Goal: Task Accomplishment & Management: Manage account settings

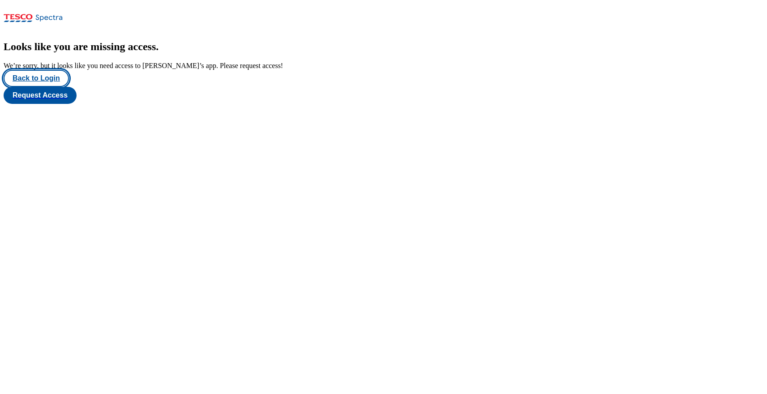
click at [56, 87] on button "Back to Login" at bounding box center [36, 78] width 65 height 17
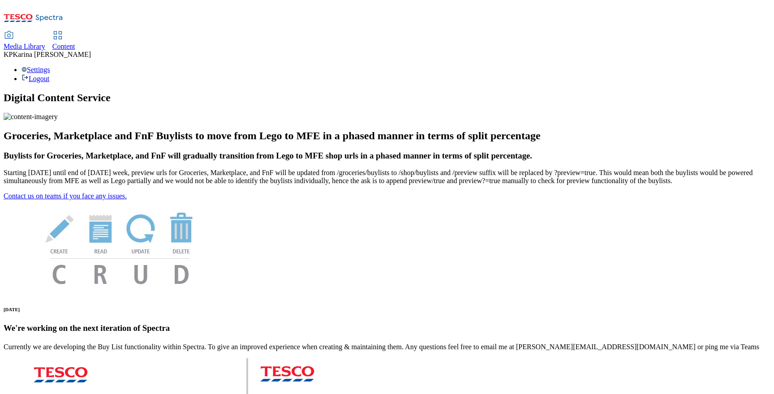
click at [75, 43] on span "Content" at bounding box center [63, 47] width 23 height 8
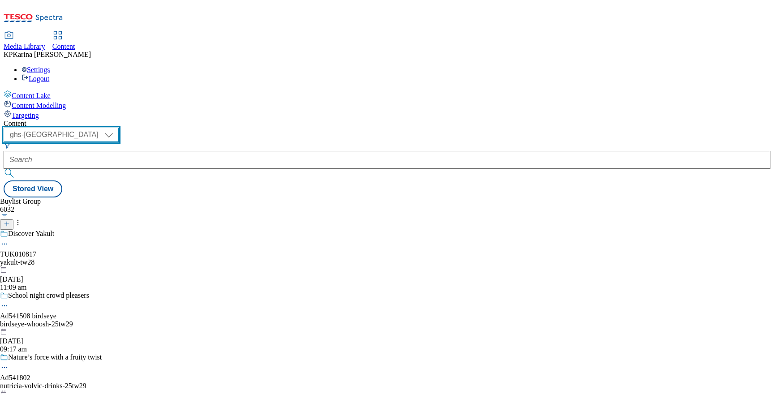
click at [119, 128] on select "ghs-roi ghs-[GEOGRAPHIC_DATA]" at bounding box center [61, 135] width 115 height 14
select select "ghs-roi"
click at [116, 128] on select "ghs-roi ghs-[GEOGRAPHIC_DATA]" at bounding box center [61, 135] width 115 height 14
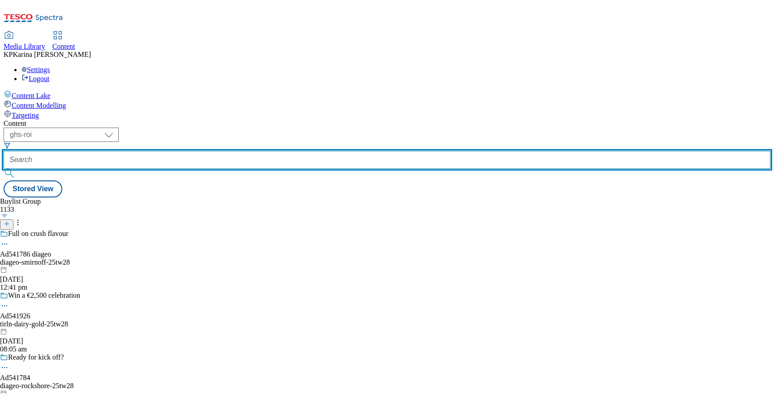
paste input "[URL][DOMAIN_NAME]"
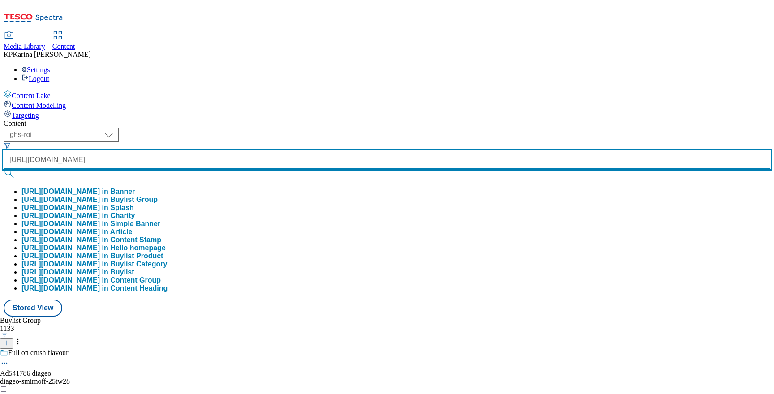
click at [4, 169] on button "submit" at bounding box center [10, 173] width 13 height 9
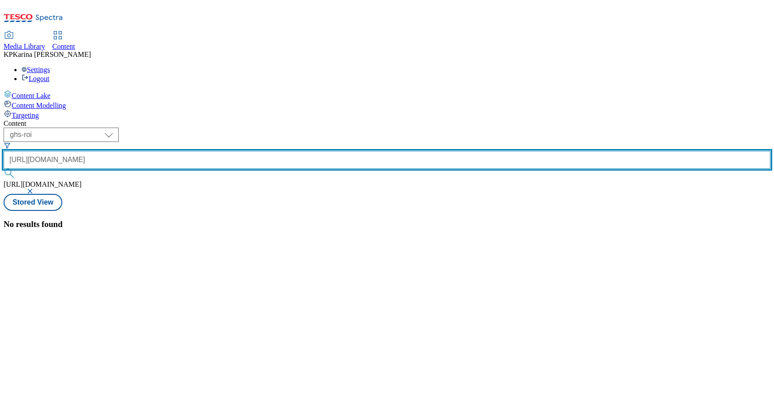
drag, startPoint x: 204, startPoint y: 69, endPoint x: 266, endPoint y: 73, distance: 61.9
click at [266, 151] on div "[URL][DOMAIN_NAME]" at bounding box center [387, 166] width 767 height 30
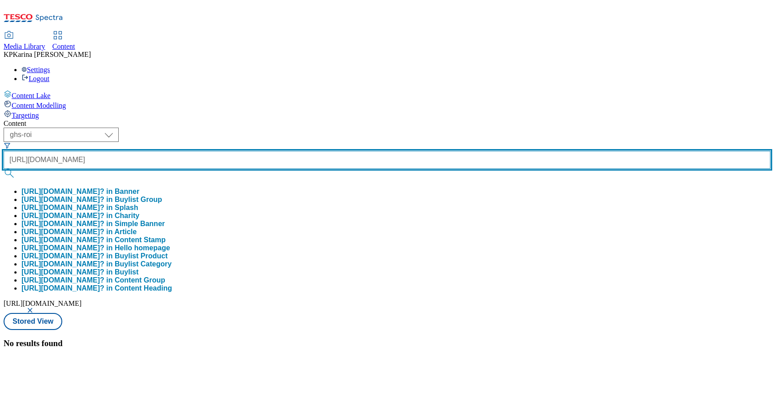
scroll to position [0, 148]
type input "[URL][DOMAIN_NAME]"
click at [4, 169] on button "submit" at bounding box center [10, 173] width 13 height 9
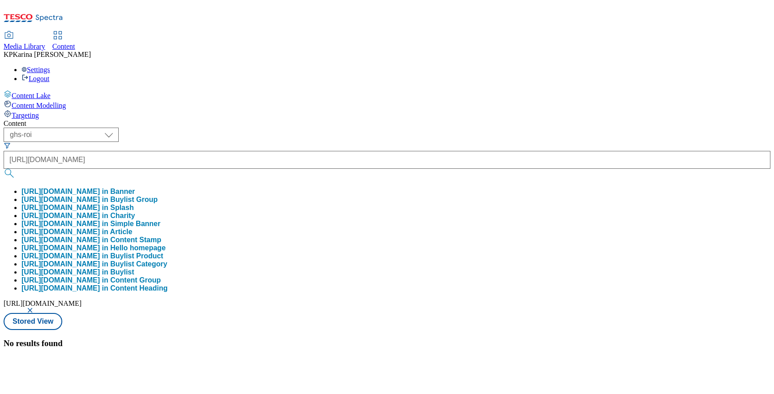
click at [158, 196] on button "[URL][DOMAIN_NAME] in Buylist Group" at bounding box center [89, 200] width 136 height 8
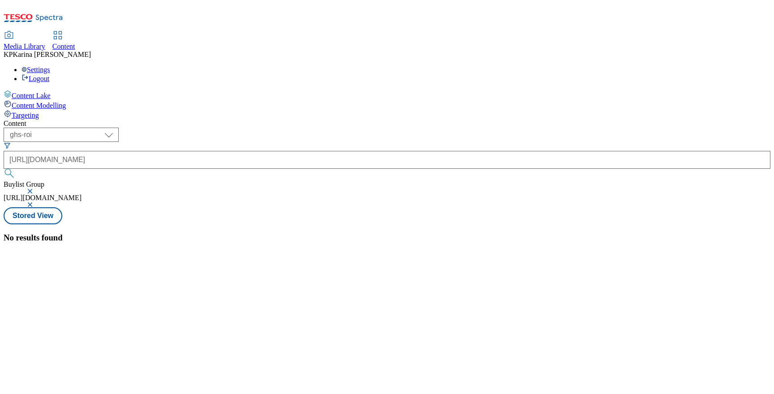
click at [35, 189] on button "button" at bounding box center [30, 191] width 9 height 5
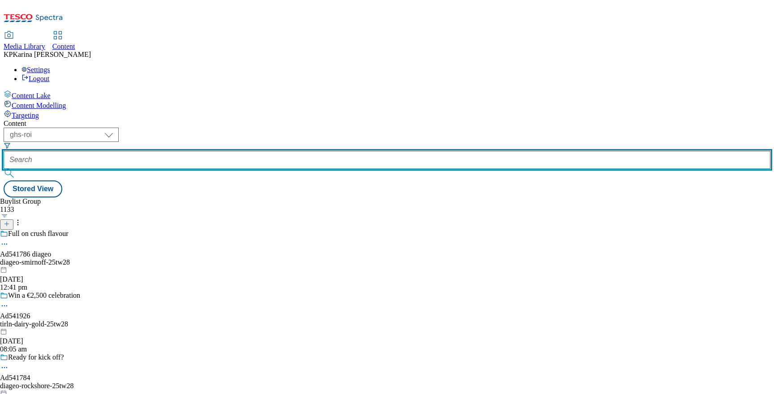
click at [214, 151] on input "text" at bounding box center [387, 160] width 767 height 18
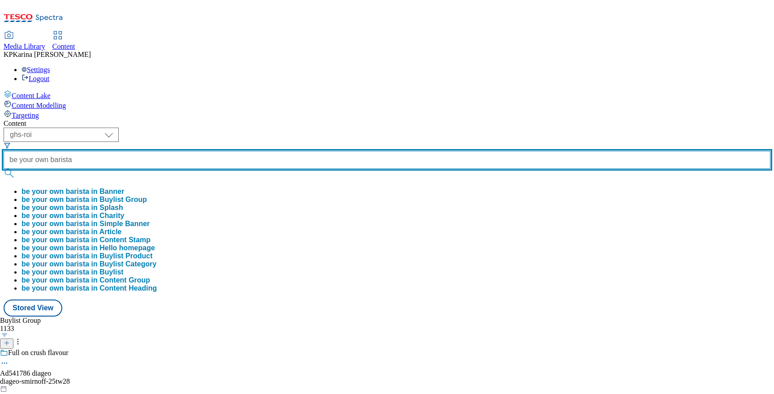
type input "be your own barista"
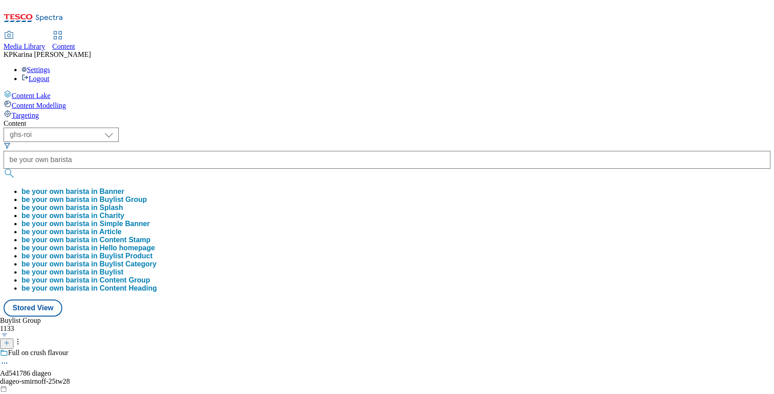
click at [147, 196] on button "be your own barista in Buylist Group" at bounding box center [83, 200] width 125 height 8
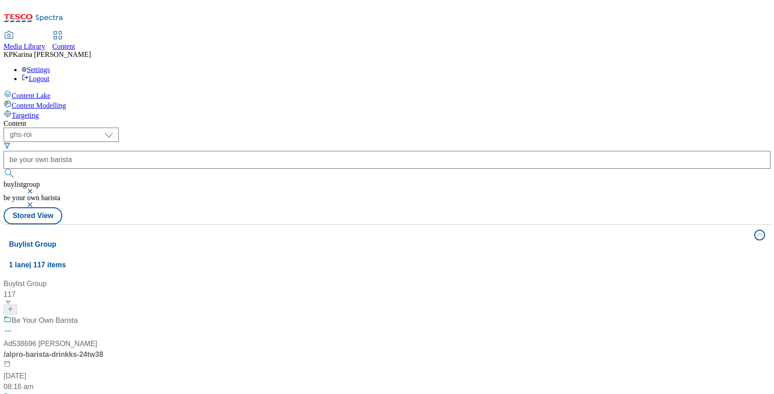
click at [167, 315] on div "Be Your Own Barista" at bounding box center [85, 326] width 163 height 23
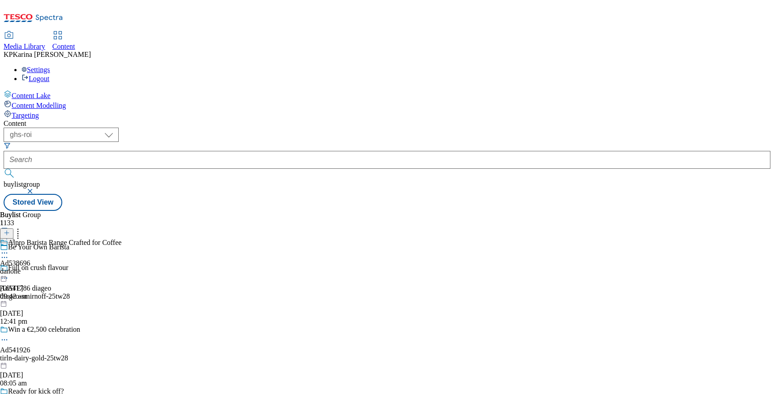
click at [9, 249] on icon at bounding box center [4, 253] width 9 height 9
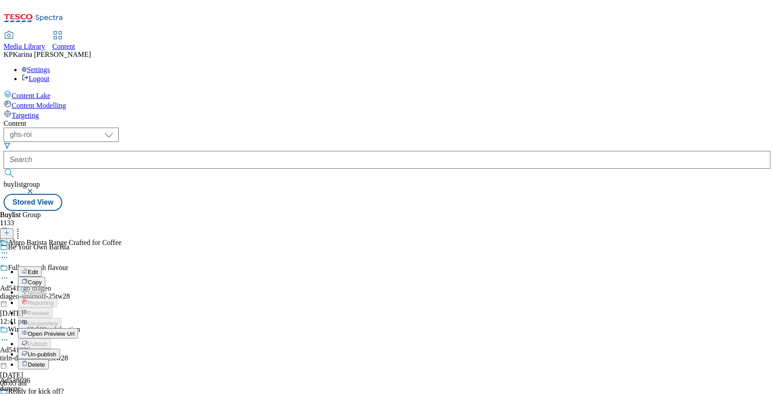
click at [42, 266] on button "Edit" at bounding box center [30, 271] width 24 height 10
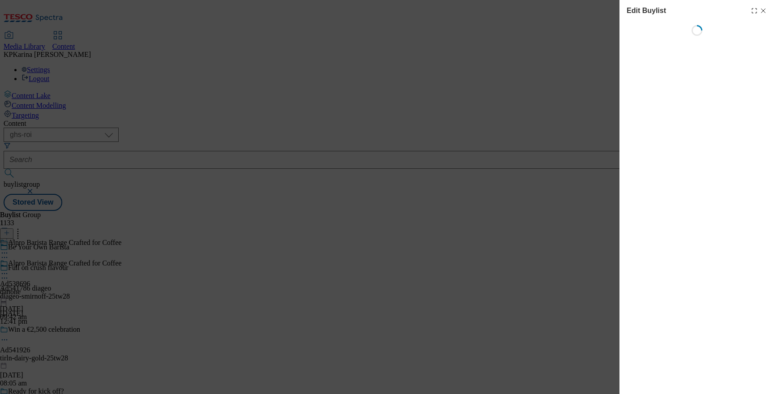
select select "tactical"
select select "supplier funded short term 1-3 weeks"
select select "dunnhumby"
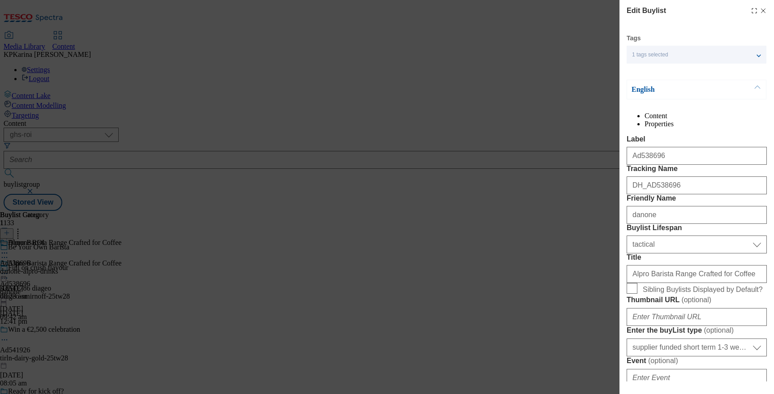
select select "Banner"
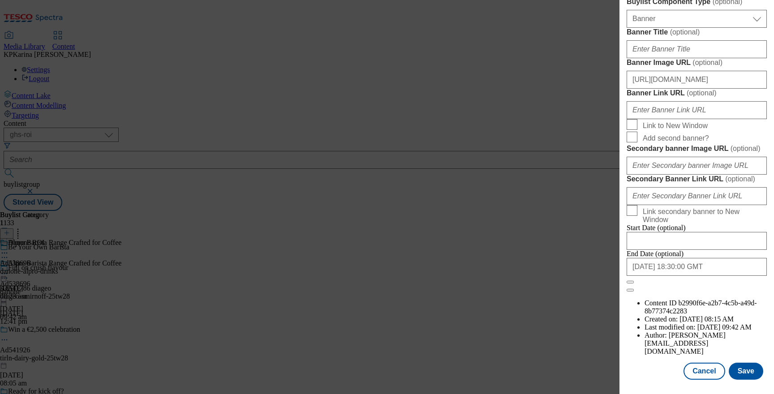
scroll to position [909, 0]
click at [699, 365] on button "Cancel" at bounding box center [703, 371] width 41 height 17
select select "tactical"
select select "supplier funded short term 1-3 weeks"
select select "dunnhumby"
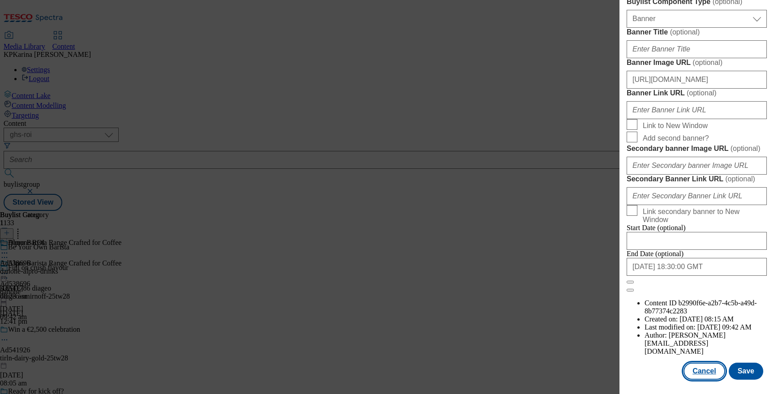
select select "Banner"
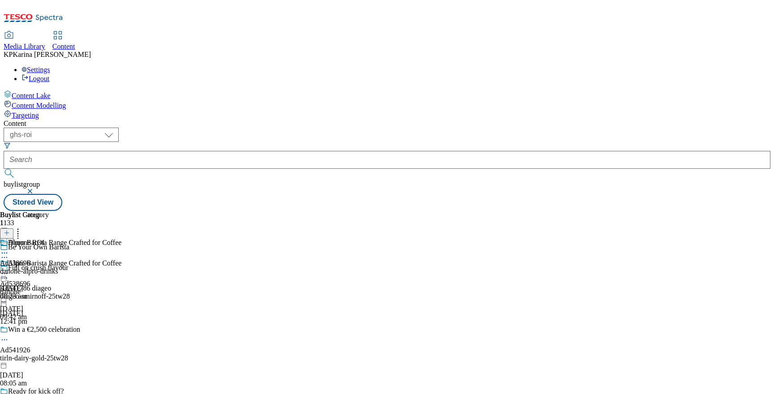
scroll to position [708, 0]
click at [58, 239] on div "Danone ROI Ad538696 danone-alpro-drinks [DATE] 08:23 am" at bounding box center [29, 270] width 58 height 62
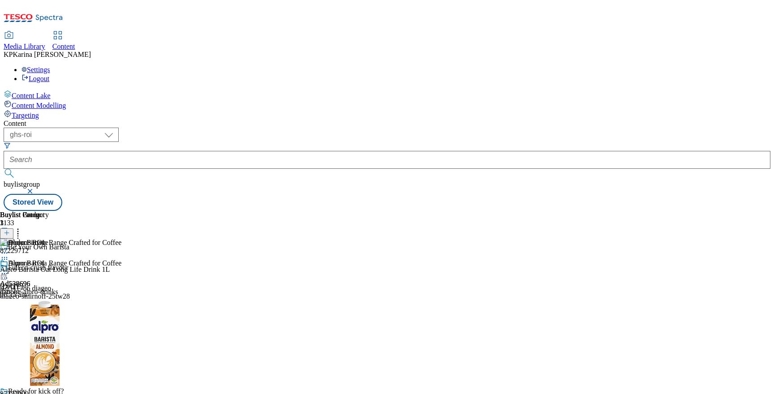
click at [9, 269] on icon at bounding box center [4, 273] width 9 height 9
click at [625, 128] on div "( optional ) ghs-roi ghs-uk ghs-roi buylistgroup Stored View" at bounding box center [387, 169] width 767 height 83
click at [121, 259] on div "Alpro Barista Range Crafted for Coffee" at bounding box center [64, 263] width 113 height 8
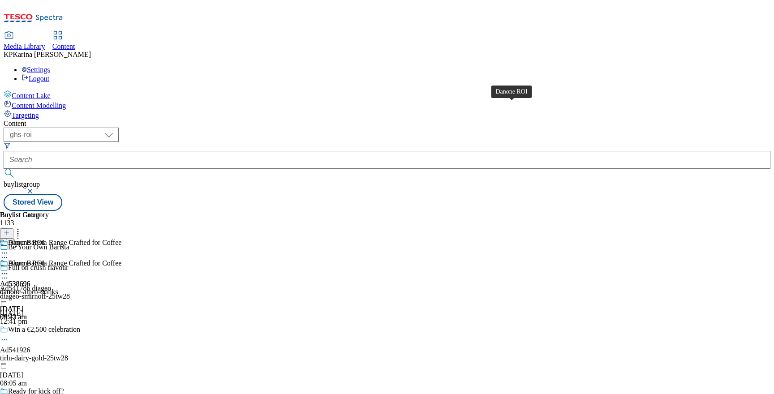
click at [44, 259] on div "Danone ROI" at bounding box center [26, 263] width 36 height 8
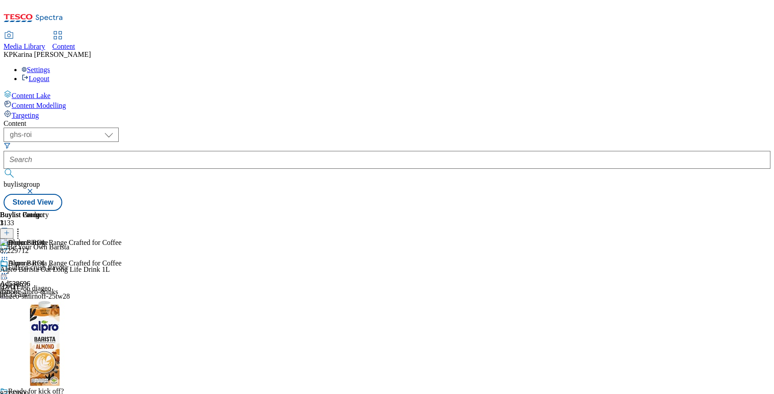
scroll to position [2554, 0]
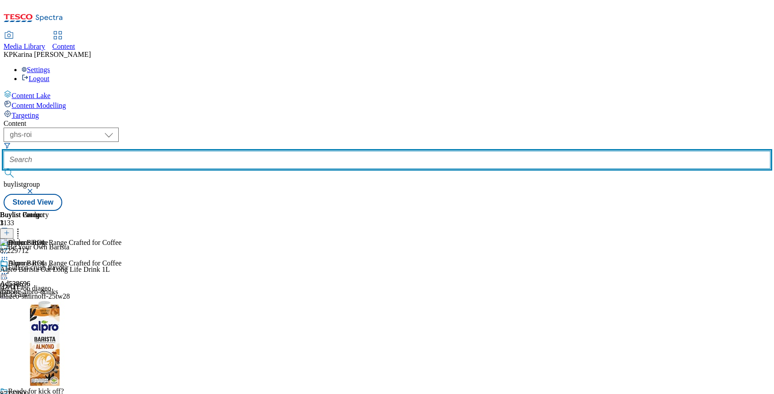
click at [210, 151] on input "text" at bounding box center [387, 160] width 767 height 18
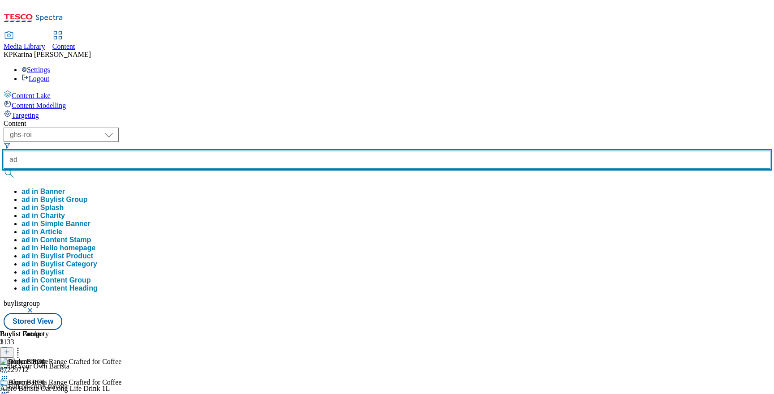
click at [208, 151] on input "ad" at bounding box center [387, 160] width 767 height 18
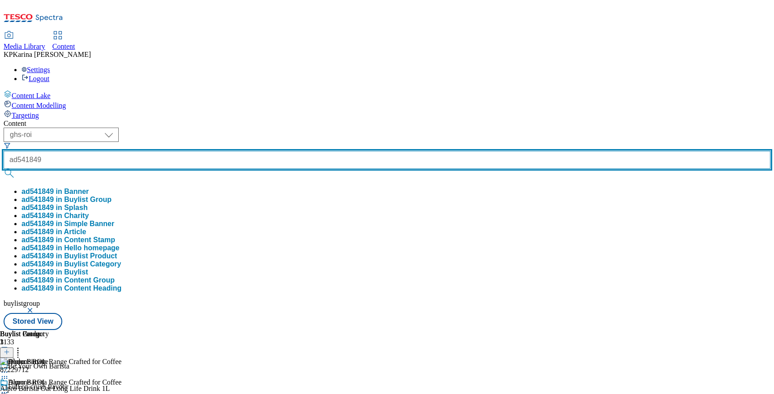
type input "ad541849"
click at [4, 169] on button "submit" at bounding box center [10, 173] width 13 height 9
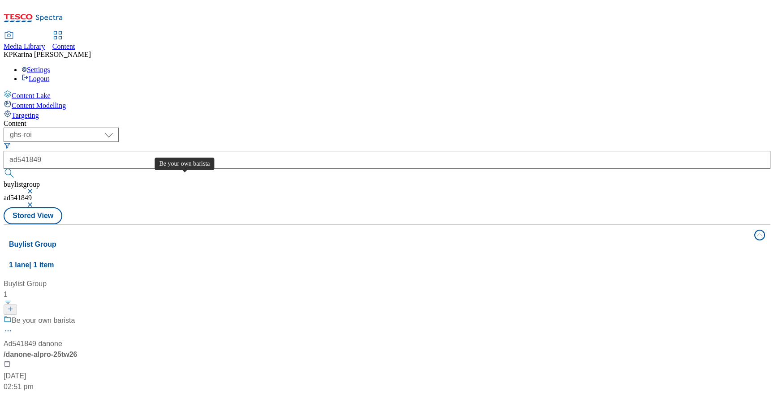
click at [75, 315] on div "Be your own barista" at bounding box center [43, 320] width 63 height 11
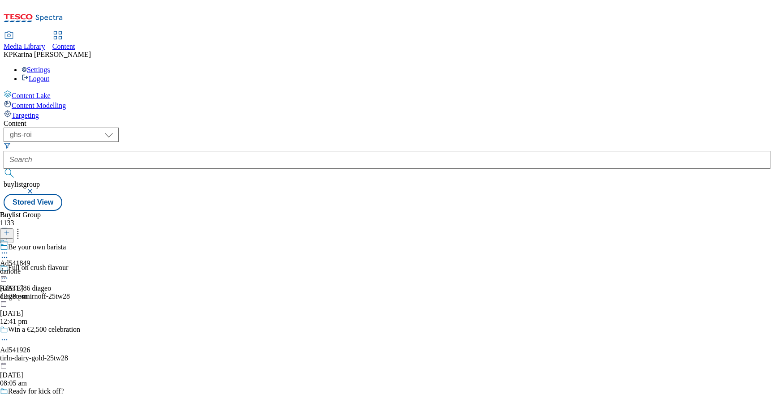
click at [9, 249] on icon at bounding box center [4, 253] width 9 height 9
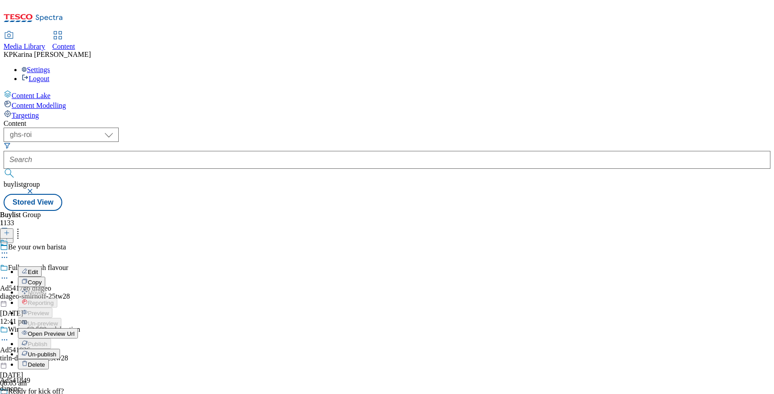
click at [78, 239] on div "Edit Copy Move Reporting Preview Un-preview Open Preview Url Publish Un-publish…" at bounding box center [39, 328] width 78 height 179
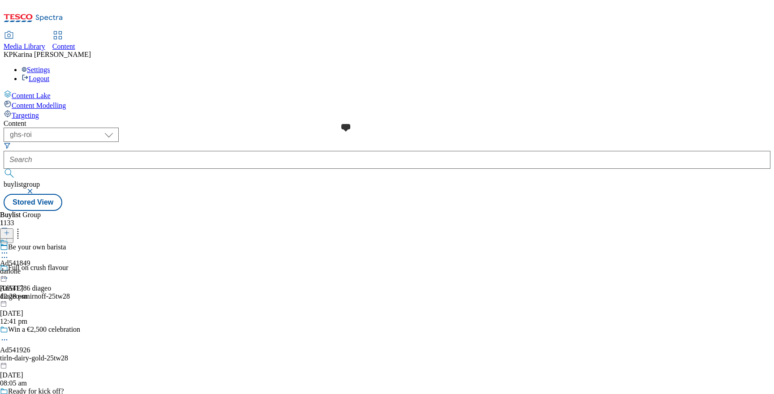
click at [8, 239] on span at bounding box center [8, 244] width 0 height 10
click at [30, 239] on div "Danone" at bounding box center [19, 243] width 22 height 8
click at [9, 255] on icon at bounding box center [4, 259] width 9 height 9
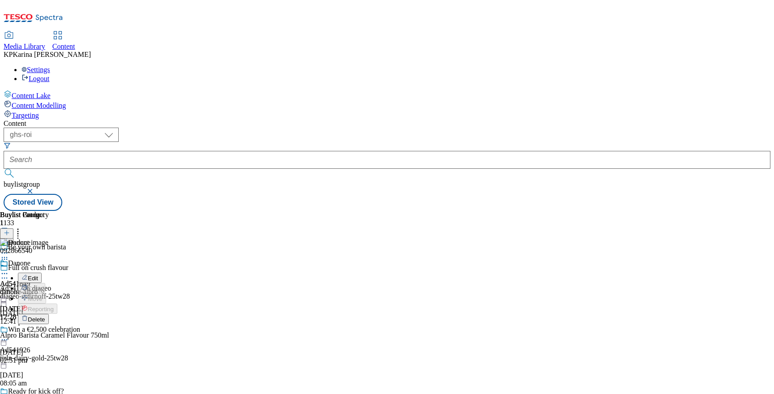
click at [109, 239] on div "092866540 Edit Copy Move Reporting Delete Alpro Barista Caramel Flavour 750ml […" at bounding box center [54, 302] width 109 height 126
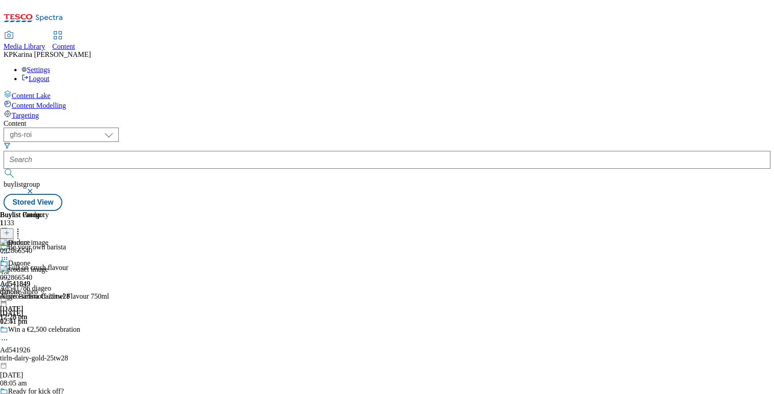
click at [9, 282] on icon at bounding box center [4, 286] width 9 height 9
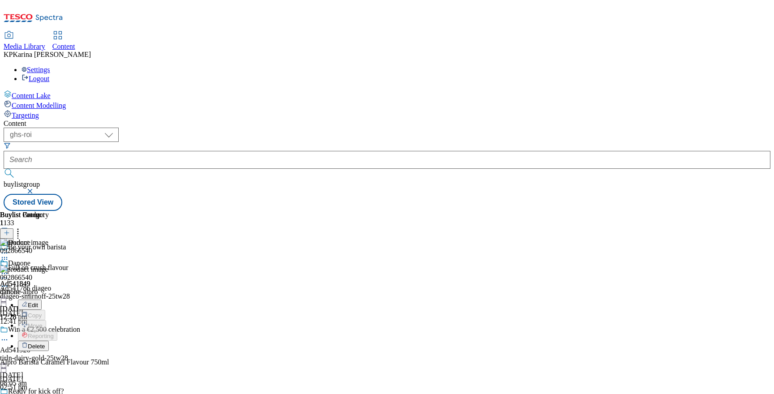
click at [9, 269] on icon at bounding box center [4, 273] width 9 height 9
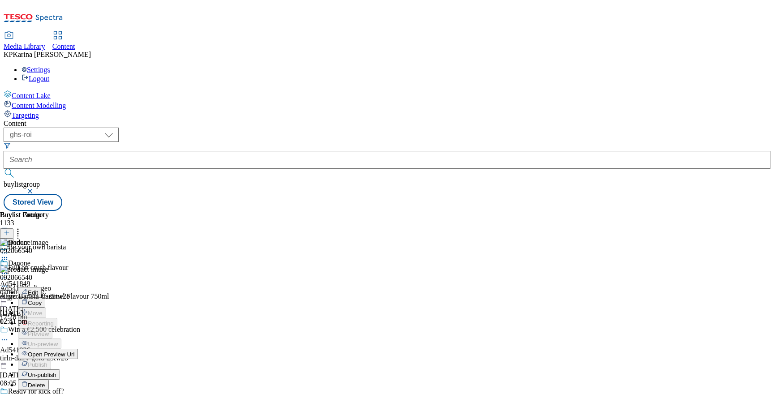
click at [74, 351] on span "Open Preview Url" at bounding box center [51, 354] width 47 height 7
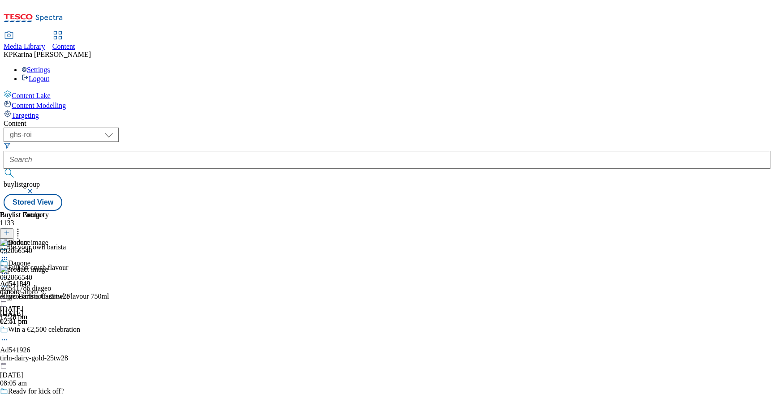
click at [9, 282] on icon at bounding box center [4, 286] width 9 height 9
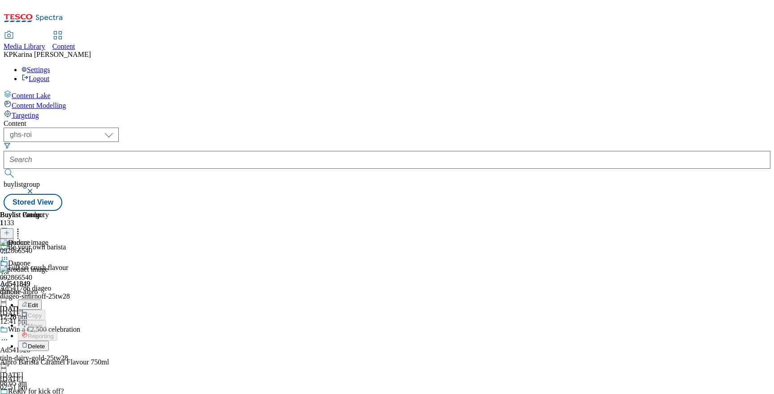
click at [42, 300] on button "Edit" at bounding box center [30, 305] width 24 height 10
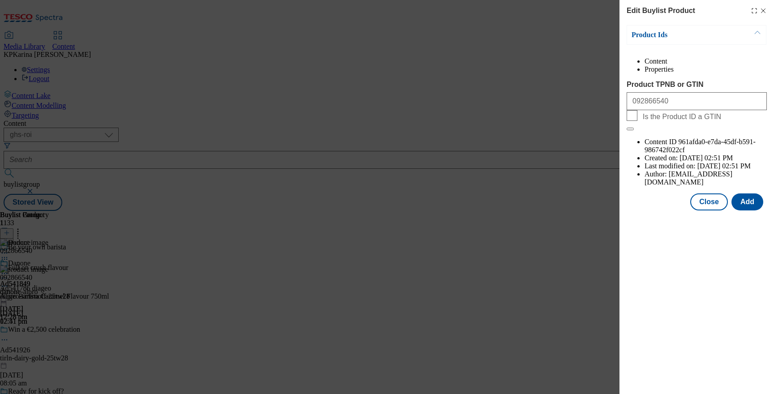
click at [729, 70] on li "Properties" at bounding box center [705, 69] width 122 height 8
click at [657, 65] on li "Content" at bounding box center [705, 61] width 122 height 8
click at [765, 9] on icon "Modal" at bounding box center [762, 10] width 7 height 7
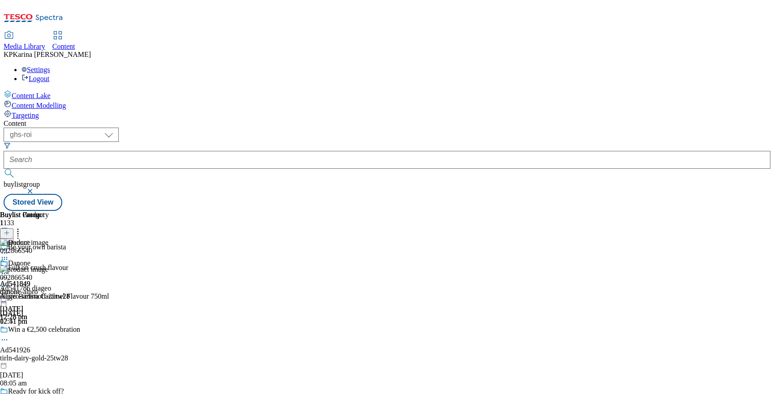
click at [9, 269] on icon at bounding box center [4, 273] width 9 height 9
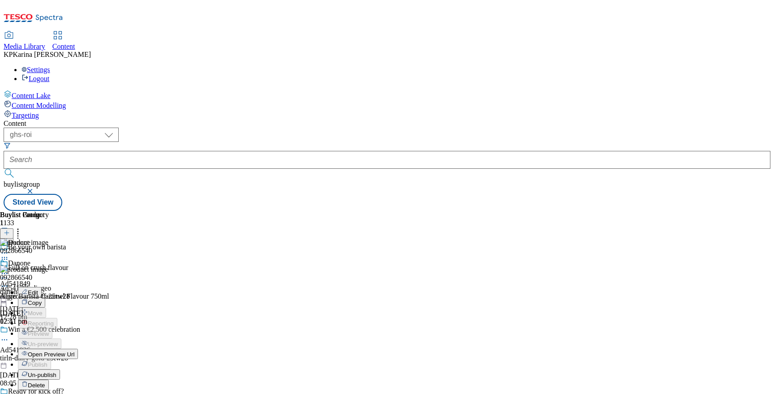
click at [38, 289] on span "Edit" at bounding box center [33, 292] width 10 height 7
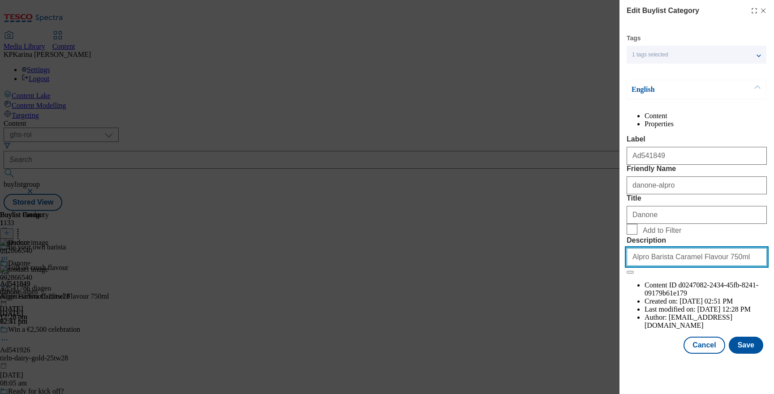
click at [741, 266] on input "Alpro Barista Caramel Flavour 750ml" at bounding box center [696, 257] width 140 height 18
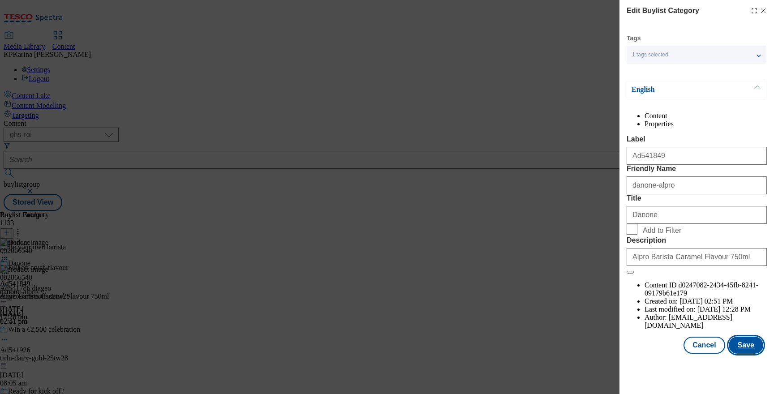
click at [749, 354] on button "Save" at bounding box center [746, 345] width 34 height 17
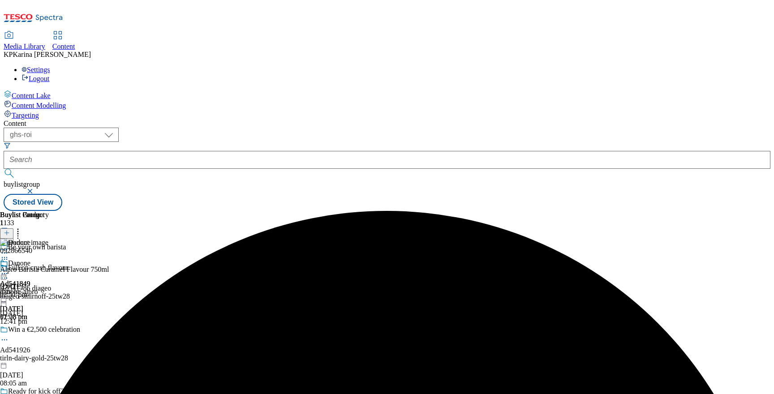
click at [9, 269] on icon at bounding box center [4, 273] width 9 height 9
click at [49, 330] on span "Preview" at bounding box center [38, 333] width 21 height 7
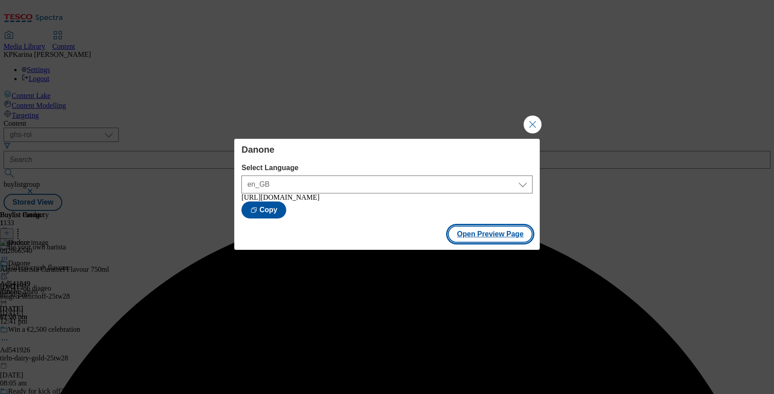
click at [517, 239] on button "Open Preview Page" at bounding box center [490, 234] width 85 height 17
click at [529, 123] on button "Close Modal" at bounding box center [532, 125] width 18 height 18
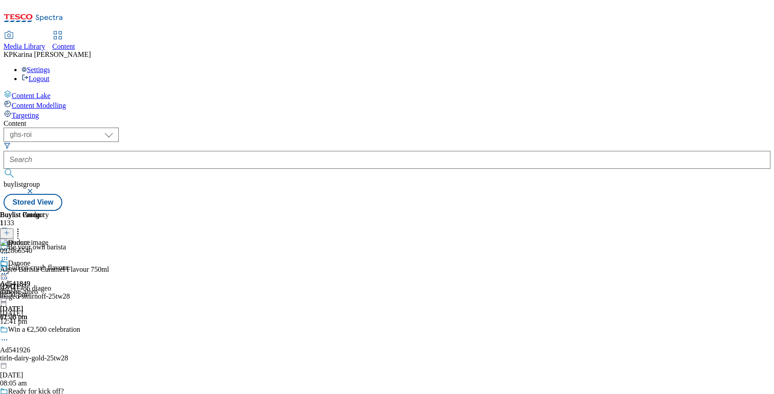
click at [5, 259] on circle at bounding box center [4, 259] width 1 height 1
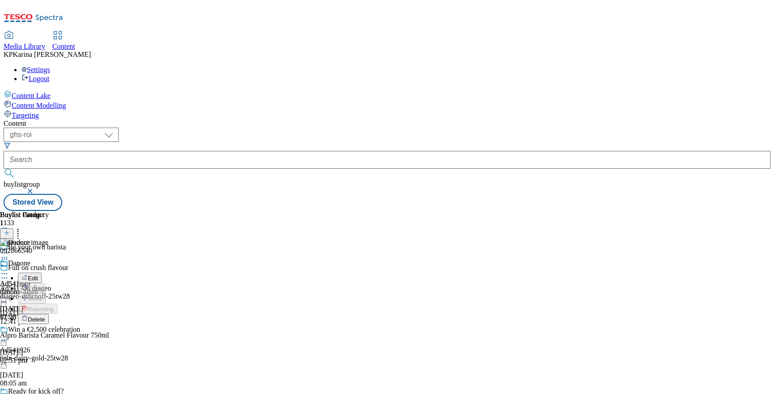
drag, startPoint x: 697, startPoint y: 345, endPoint x: 668, endPoint y: 386, distance: 50.4
click at [109, 345] on div "092866540 Edit Copy Move Reporting Delete Alpro Barista Caramel Flavour 750ml […" at bounding box center [54, 302] width 109 height 126
